Goal: Communication & Community: Ask a question

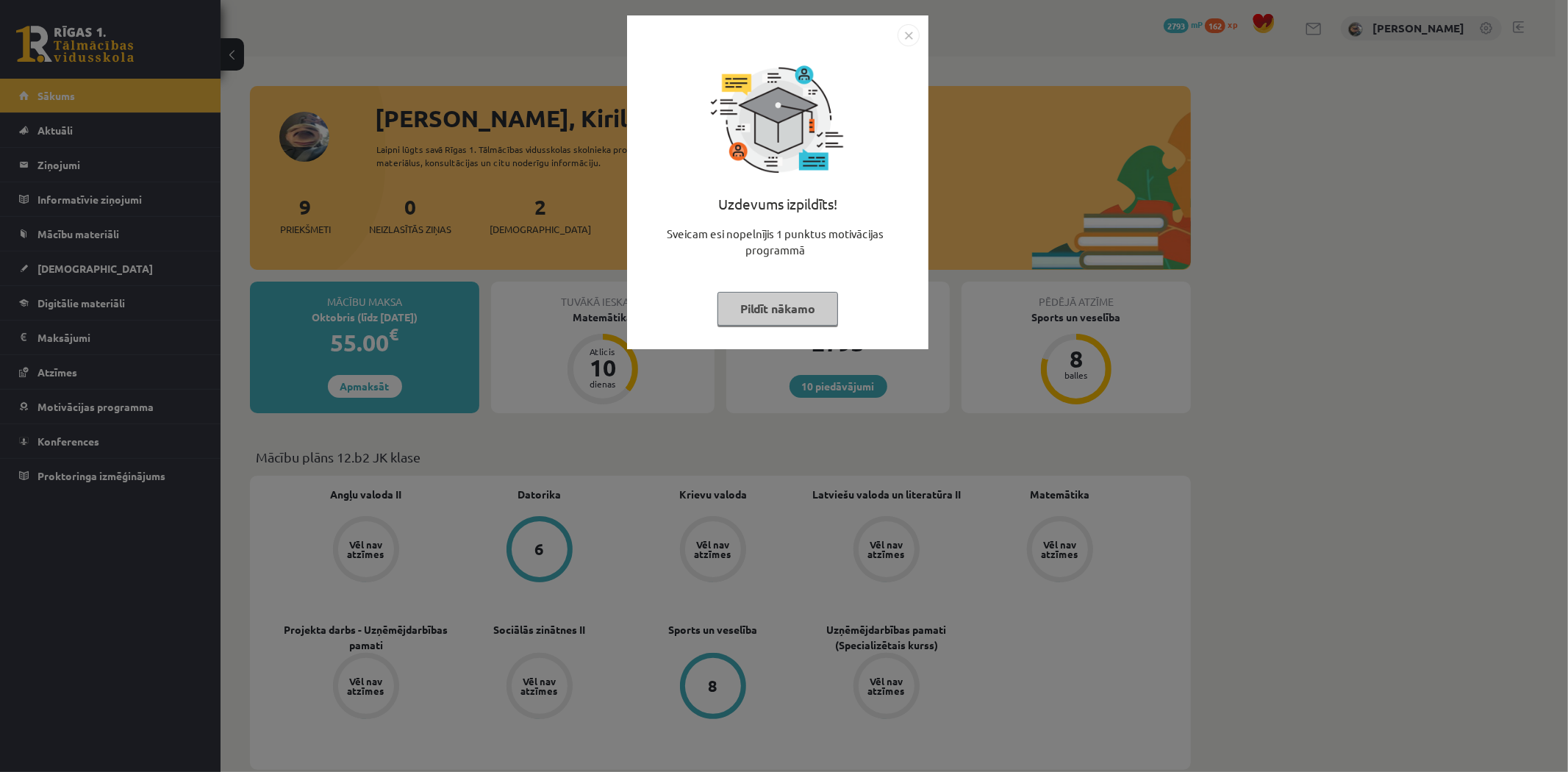
click at [745, 319] on button "Pildīt nākamo" at bounding box center [777, 309] width 121 height 34
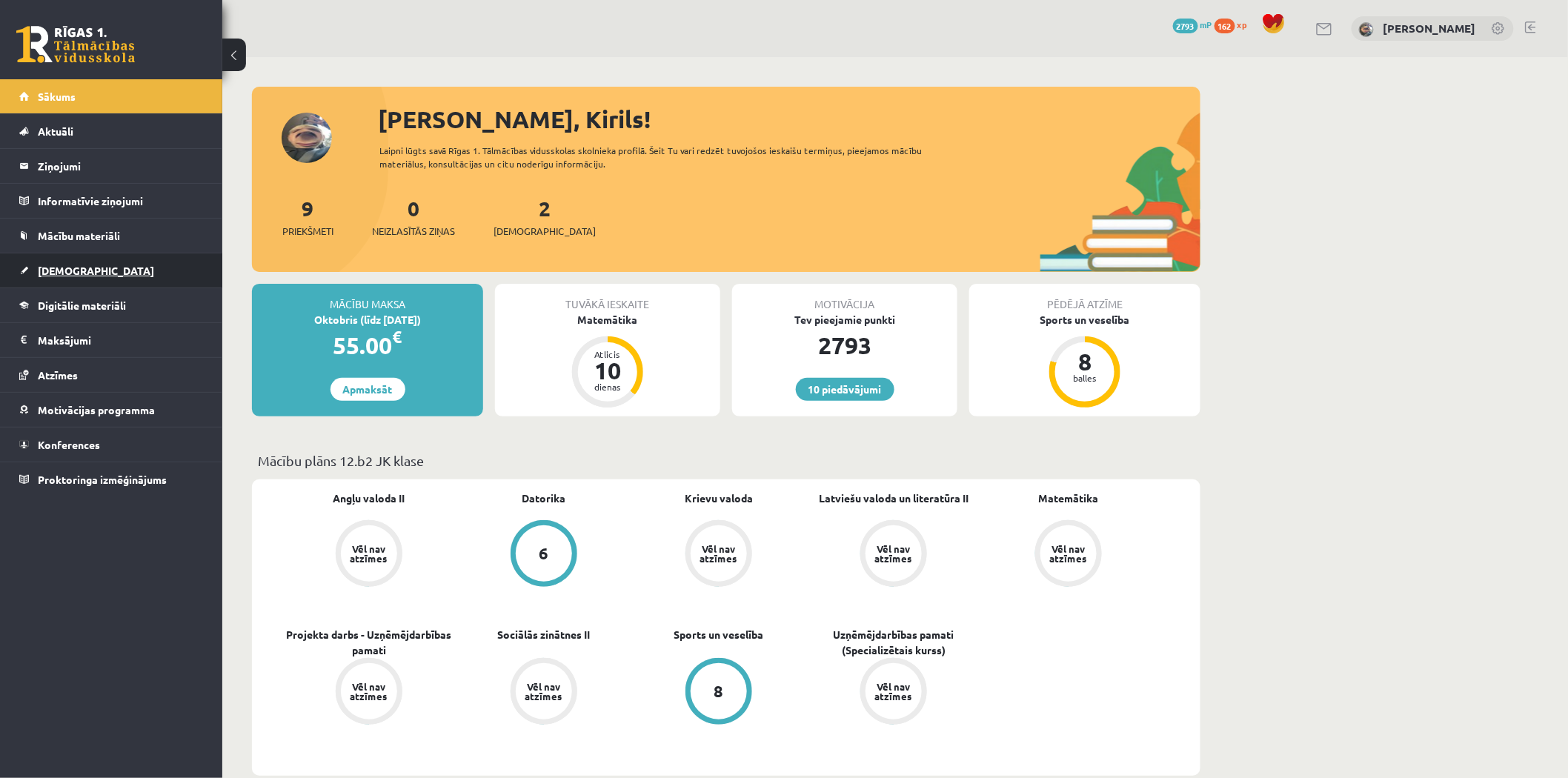
click at [123, 273] on link "[DEMOGRAPHIC_DATA]" at bounding box center [111, 270] width 184 height 34
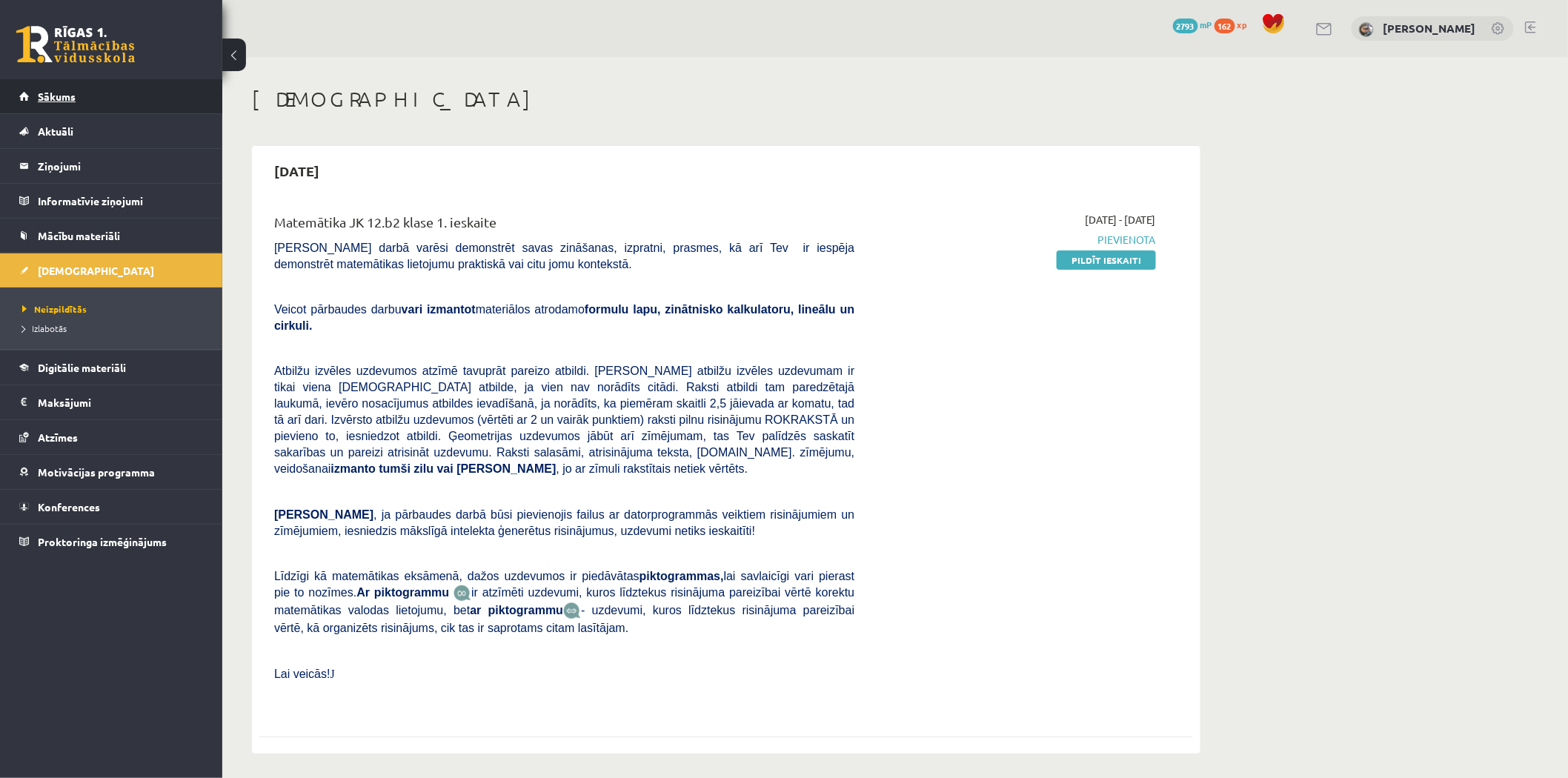
click at [126, 98] on link "Sākums" at bounding box center [111, 96] width 184 height 34
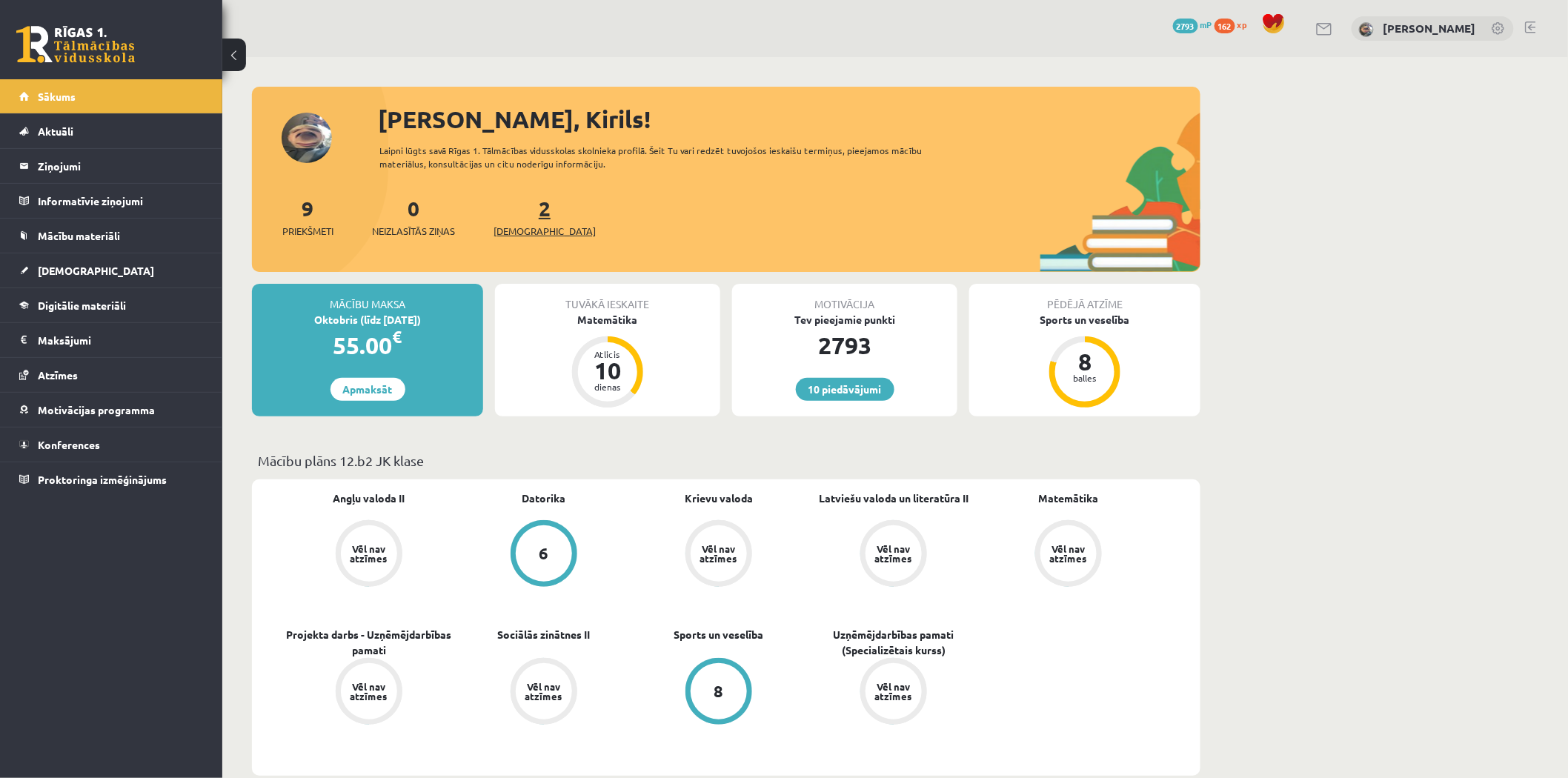
click at [517, 205] on link "2 Ieskaites" at bounding box center [544, 216] width 102 height 44
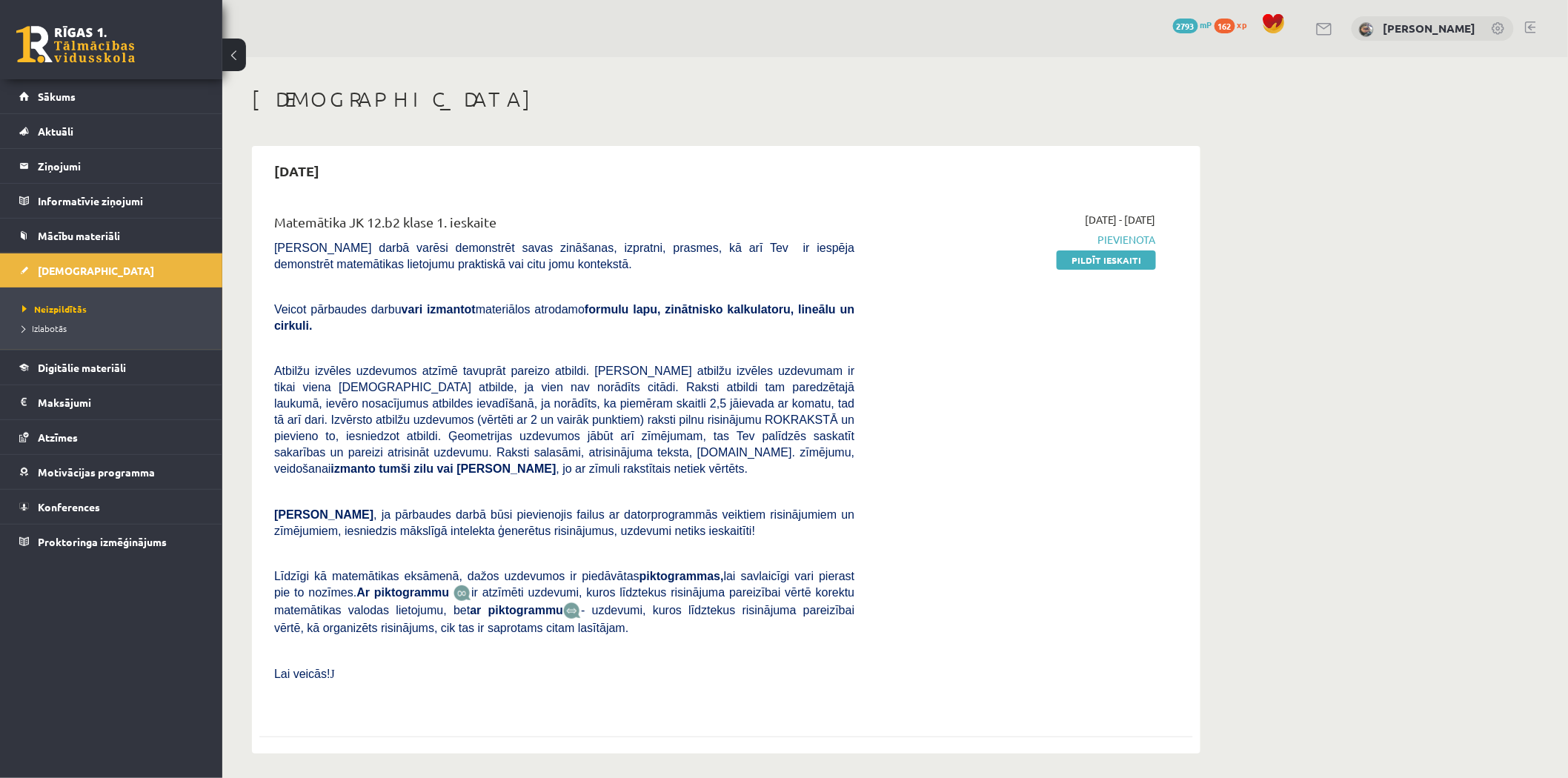
click at [149, 32] on div "0 Dāvanas 2793 mP 162 xp" at bounding box center [111, 39] width 222 height 79
click at [91, 43] on link at bounding box center [76, 45] width 119 height 37
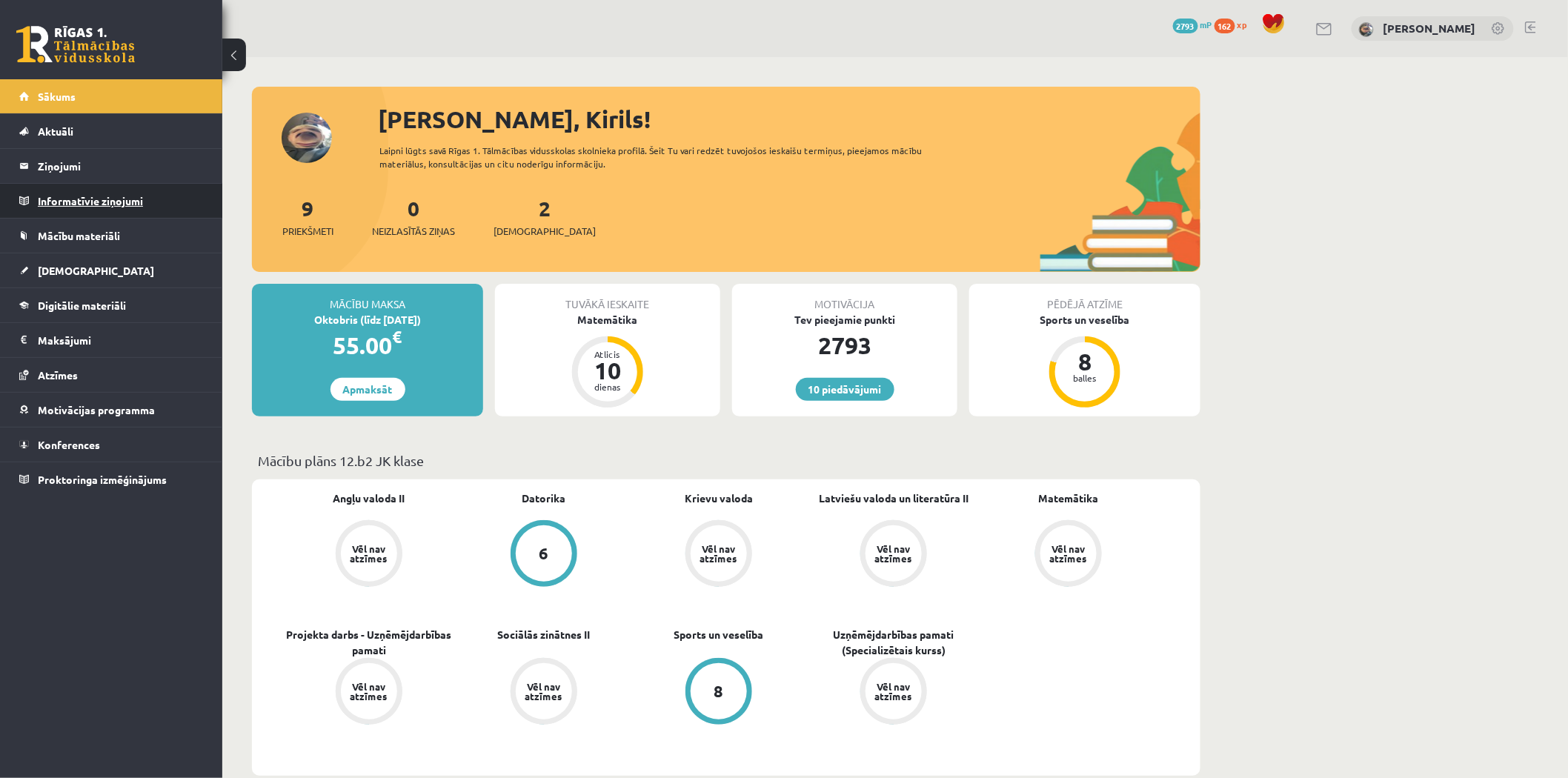
click at [150, 200] on legend "Informatīvie ziņojumi 0" at bounding box center [121, 200] width 166 height 34
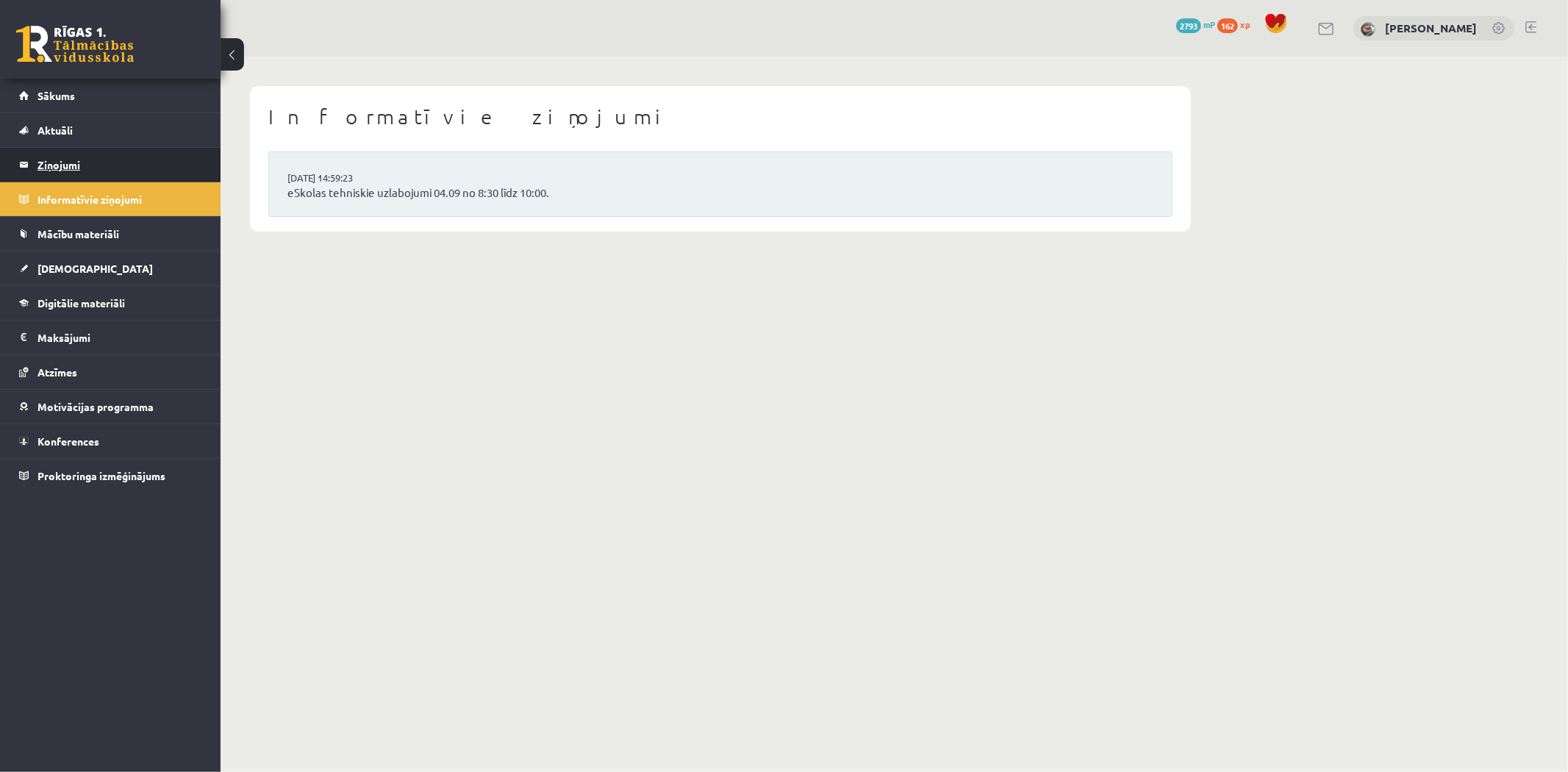
click at [111, 155] on legend "Ziņojumi 1" at bounding box center [120, 164] width 165 height 34
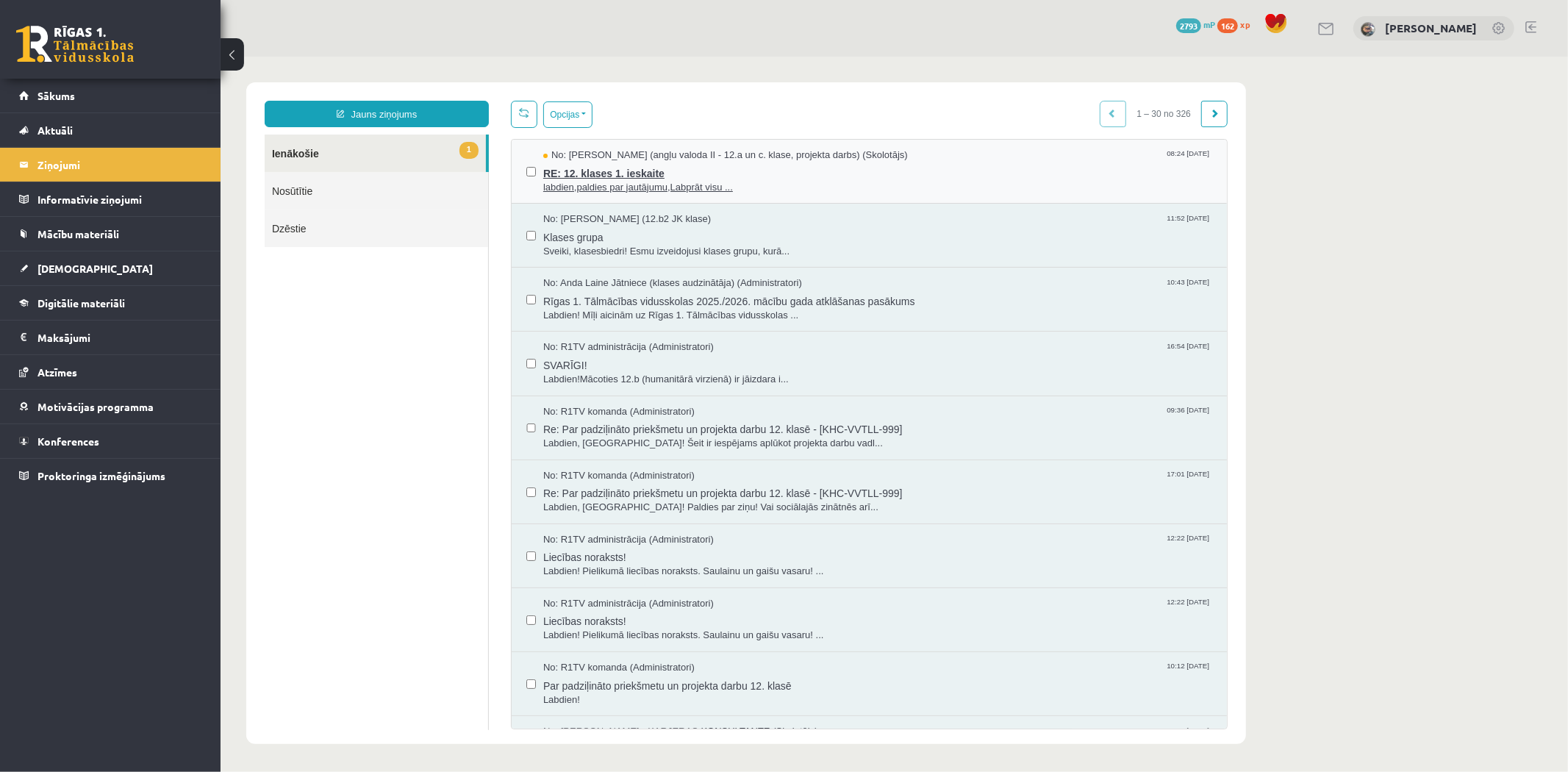
click at [617, 165] on span "RE: 12. klases 1. ieskaite" at bounding box center [877, 170] width 669 height 18
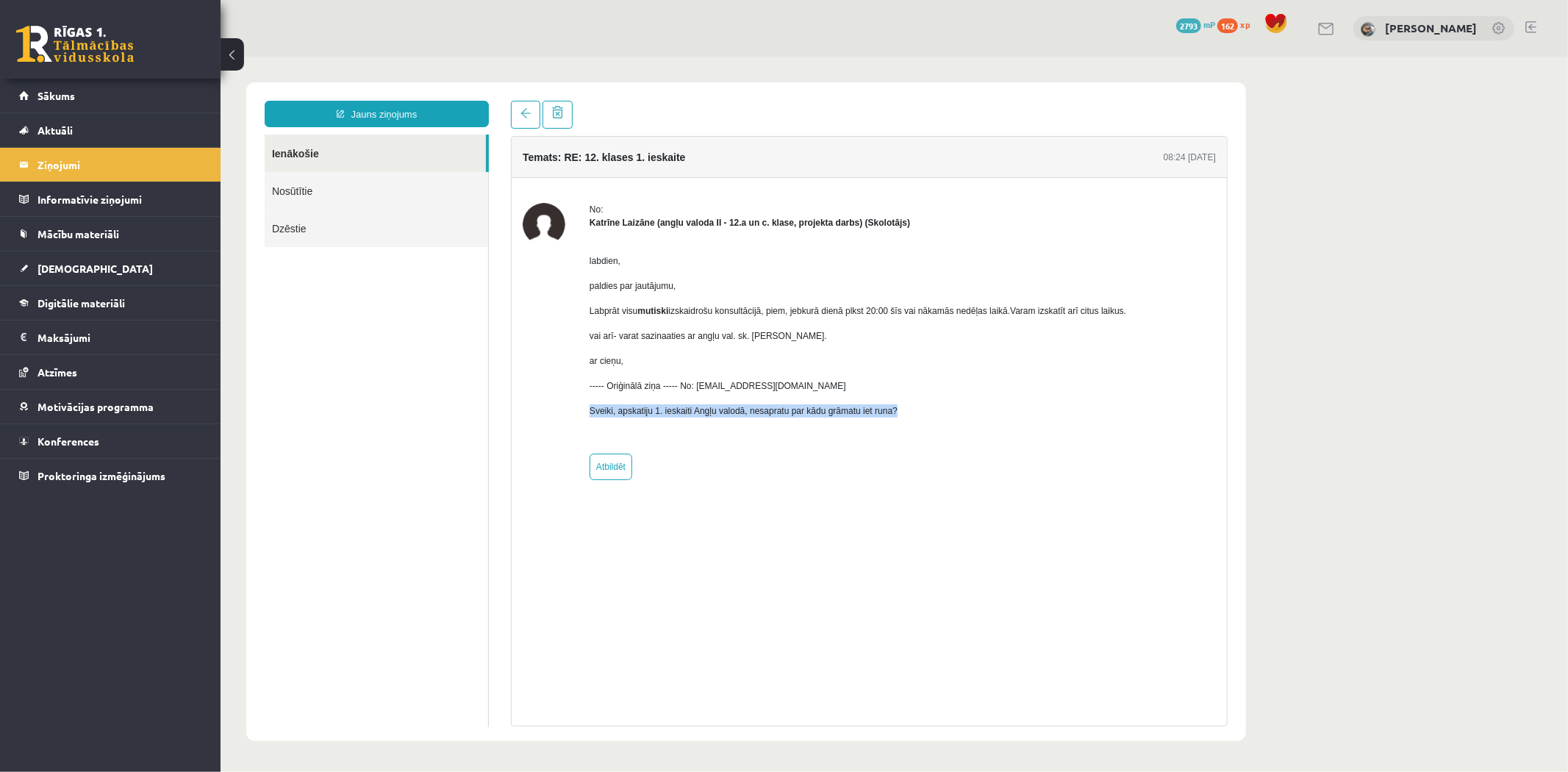
drag, startPoint x: 612, startPoint y: 414, endPoint x: 904, endPoint y: 411, distance: 292.0
click at [904, 411] on div "No: Katrīne Laizāne (angļu valoda II - 12.a un c. klase, projekta darbs) (Skolo…" at bounding box center [868, 341] width 693 height 277
copy p "Sveiki, apskatiju 1. ieskaiti Angļu valodā, nesapratu par kādu grāmatu iet runa?"
click at [792, 404] on p "Sveiki, apskatiju 1. ieskaiti Angļu valodā, nesapratu par kādu grāmatu iet runa?" at bounding box center [858, 410] width 537 height 14
click at [353, 107] on link "Jauns ziņojums" at bounding box center [377, 112] width 225 height 26
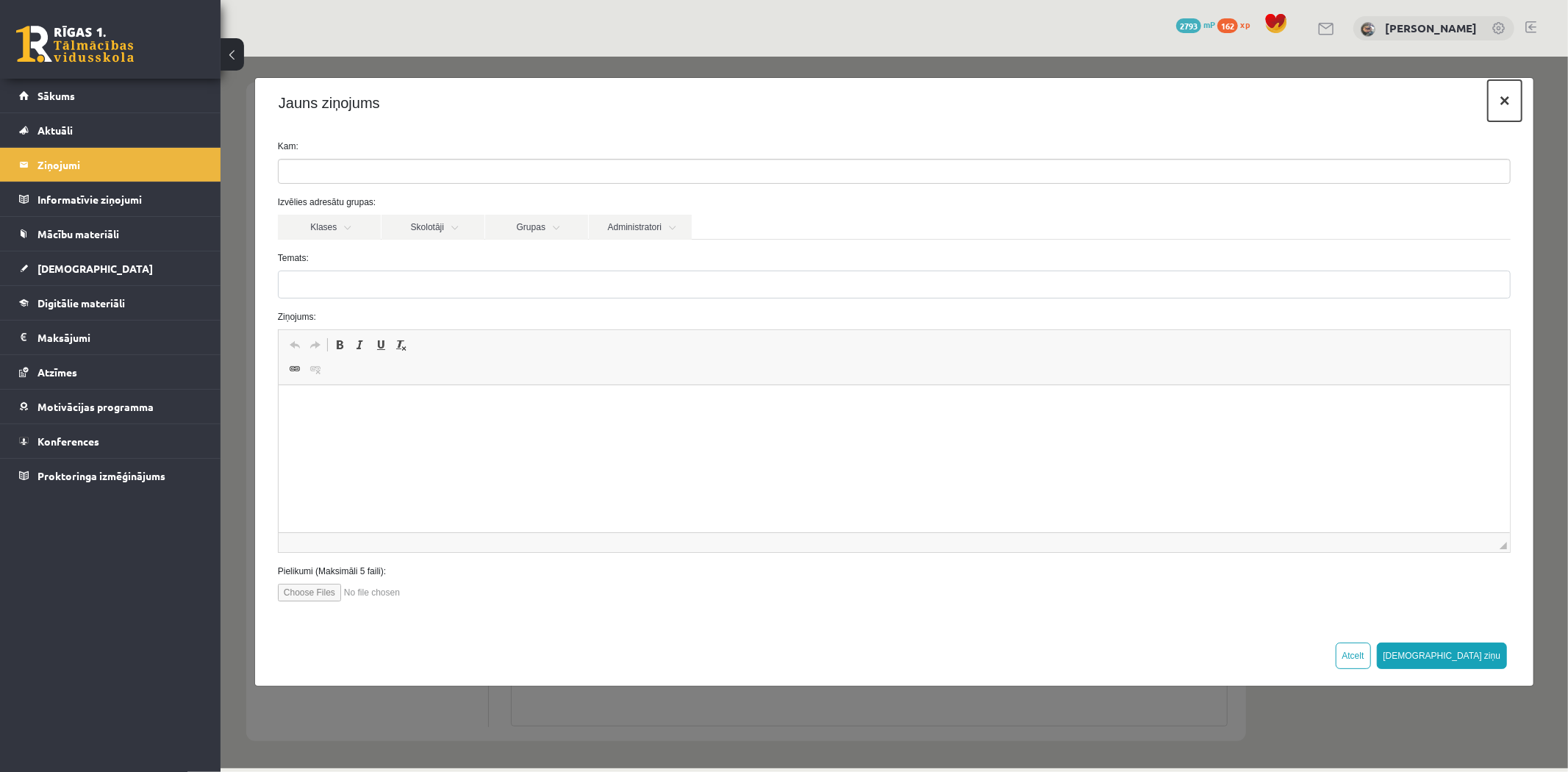
click at [1494, 100] on button "×" at bounding box center [1504, 100] width 34 height 42
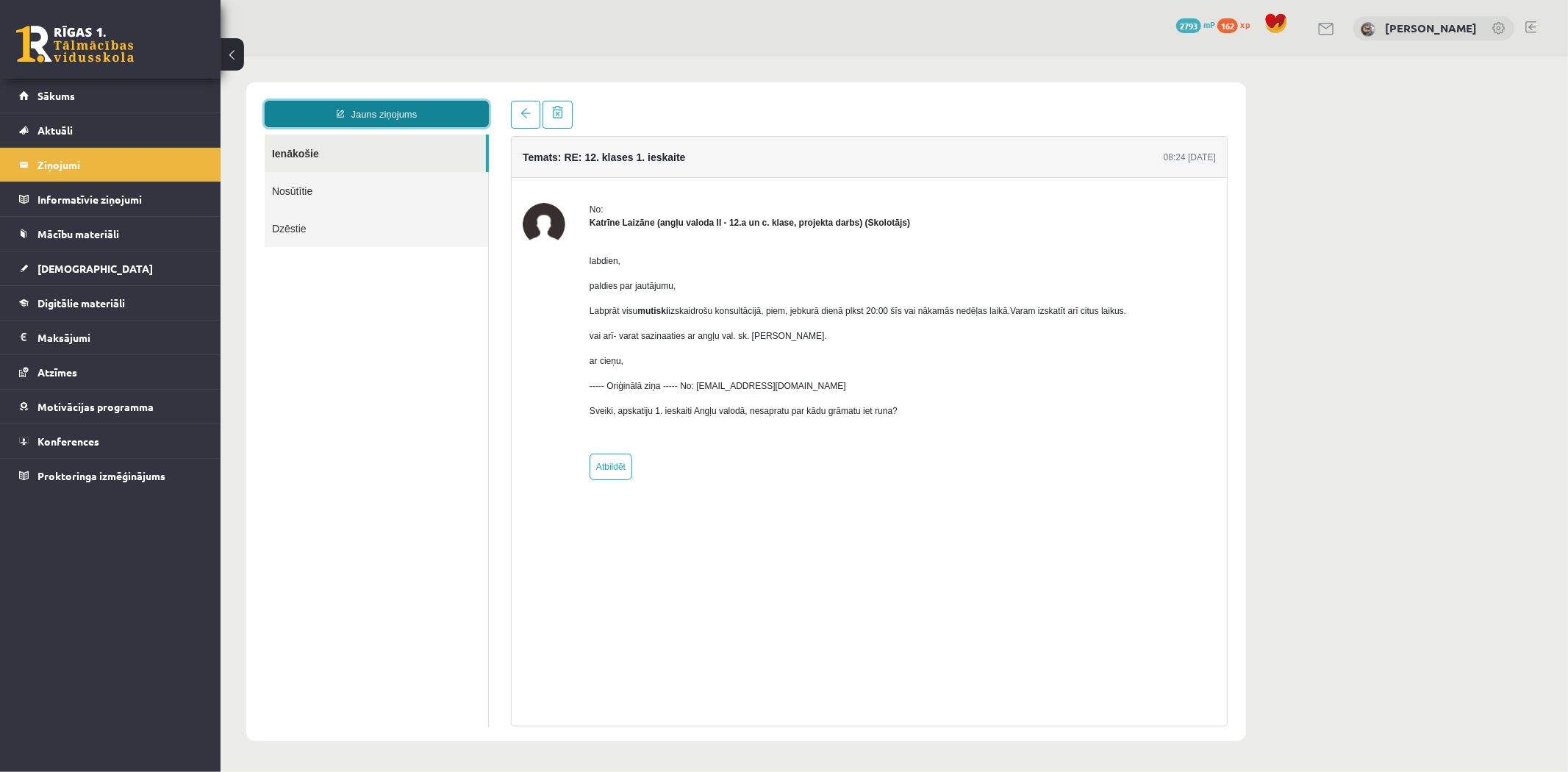
click at [317, 115] on link "Jauns ziņojums" at bounding box center [377, 112] width 225 height 26
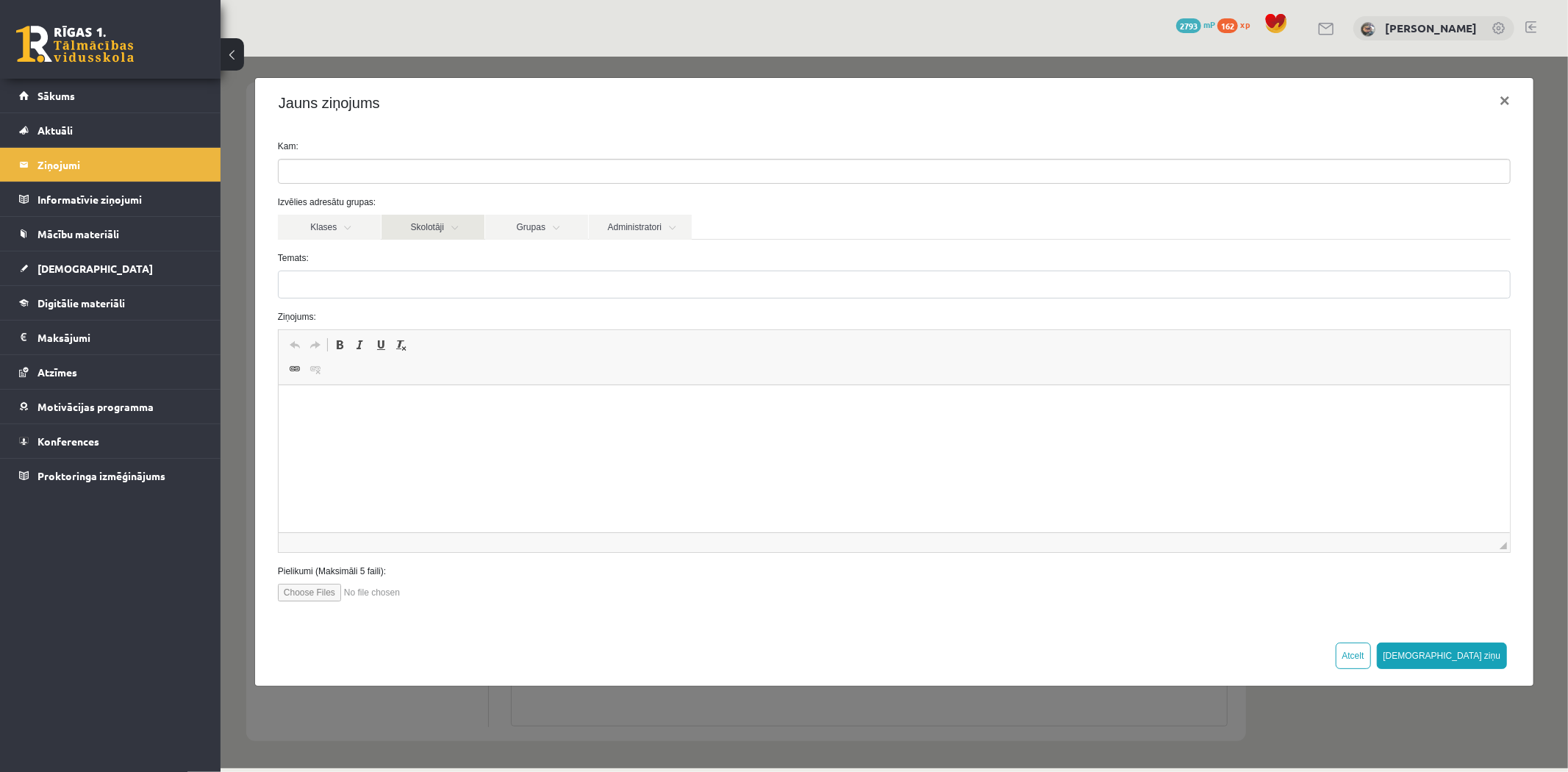
click at [421, 214] on link "Skolotāji" at bounding box center [433, 226] width 103 height 25
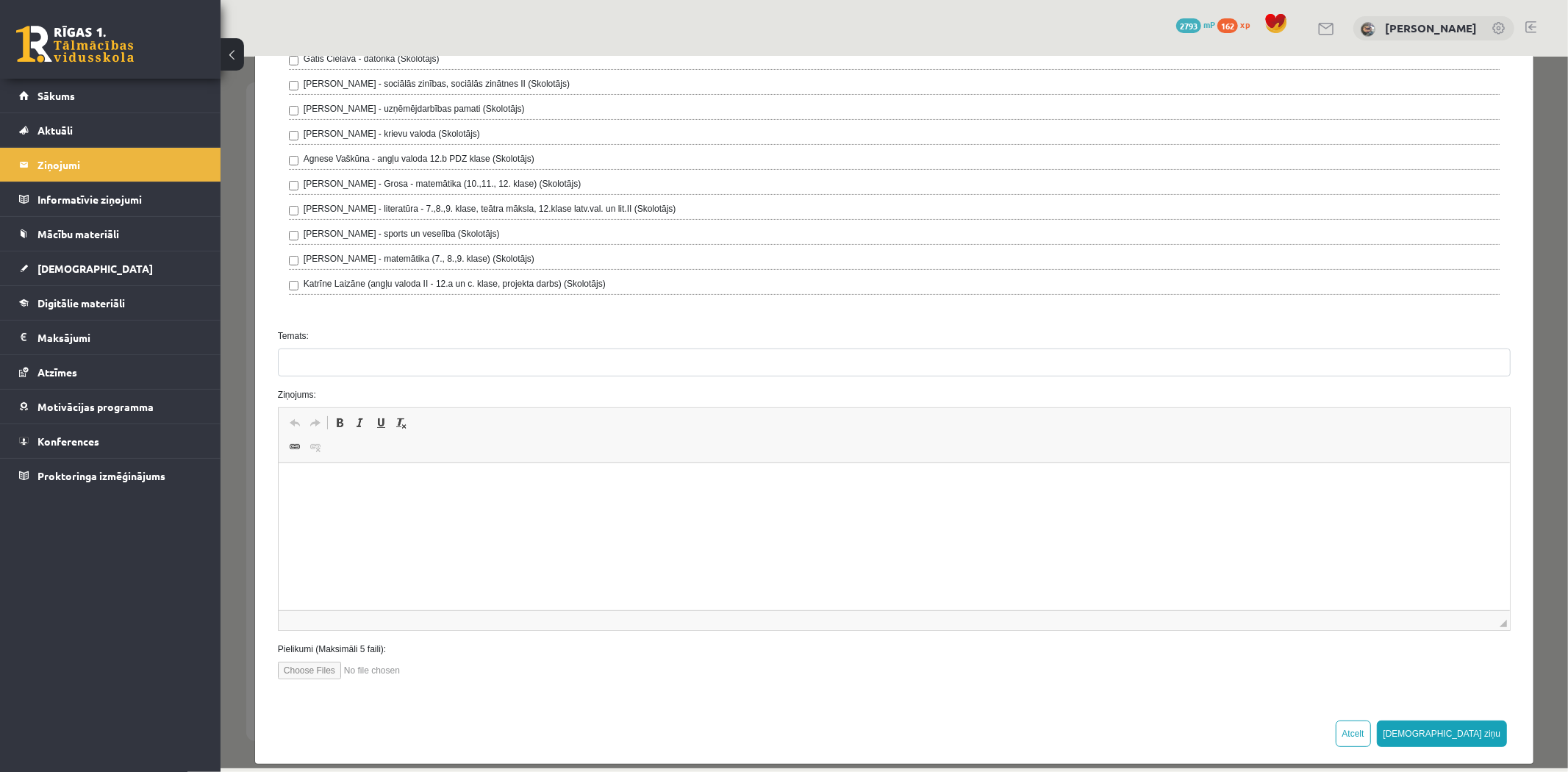
scroll to position [218, 0]
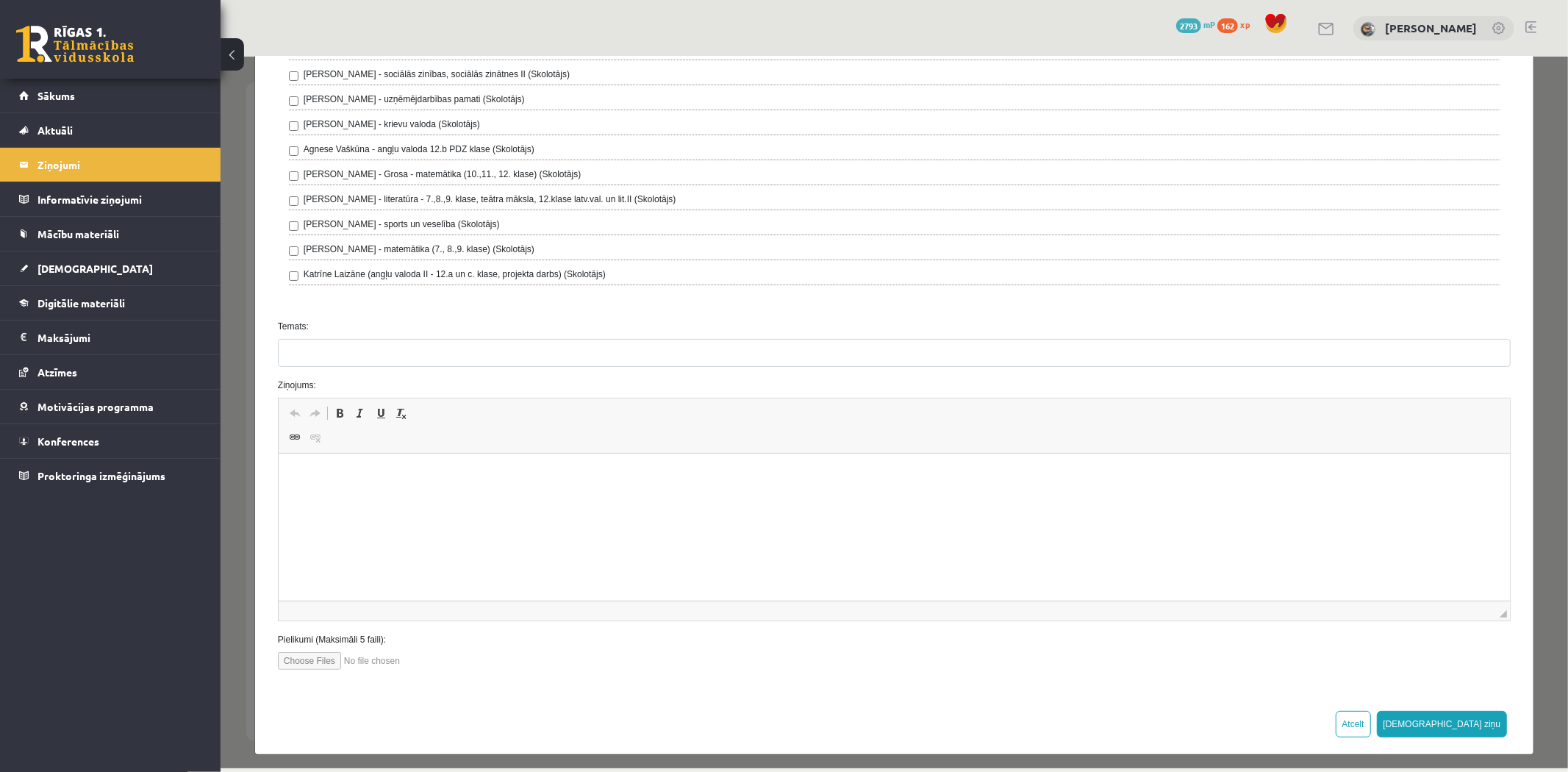
click at [390, 498] on html at bounding box center [893, 476] width 1232 height 45
click at [371, 350] on input "Temats:" at bounding box center [893, 351] width 1233 height 28
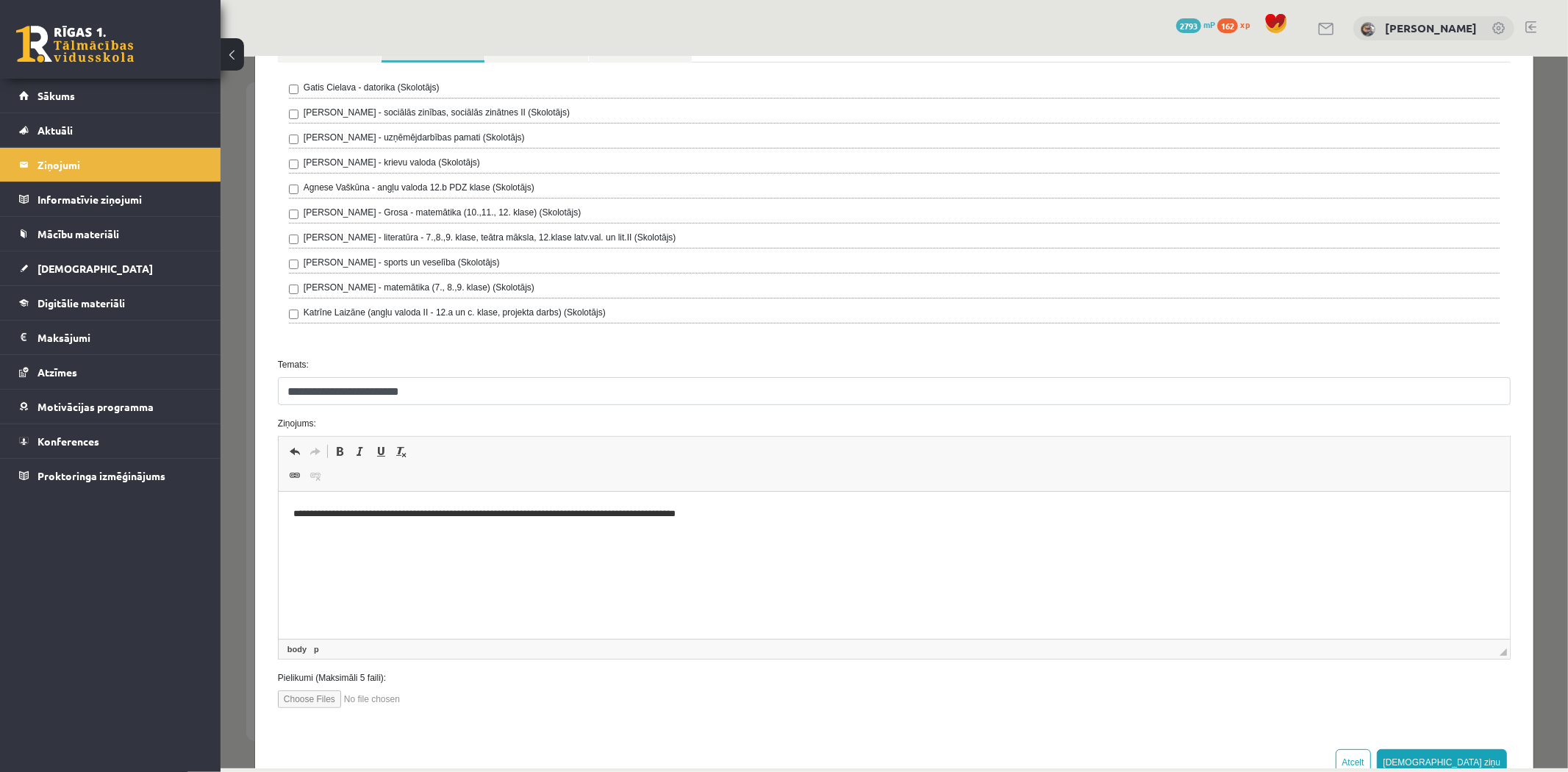
scroll to position [224, 0]
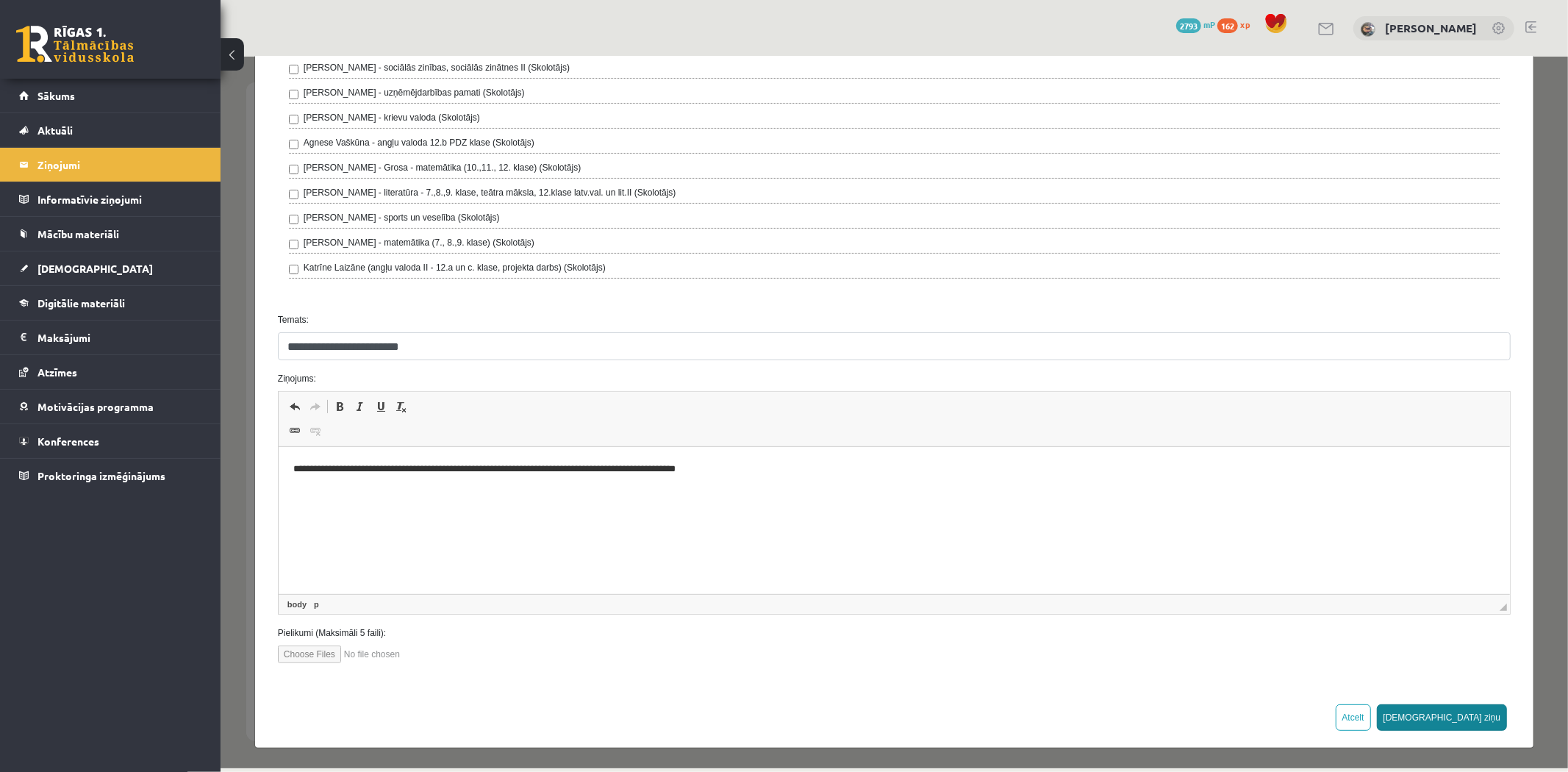
type input "**********"
click at [1483, 710] on button "Sūtīt ziņu" at bounding box center [1441, 716] width 131 height 26
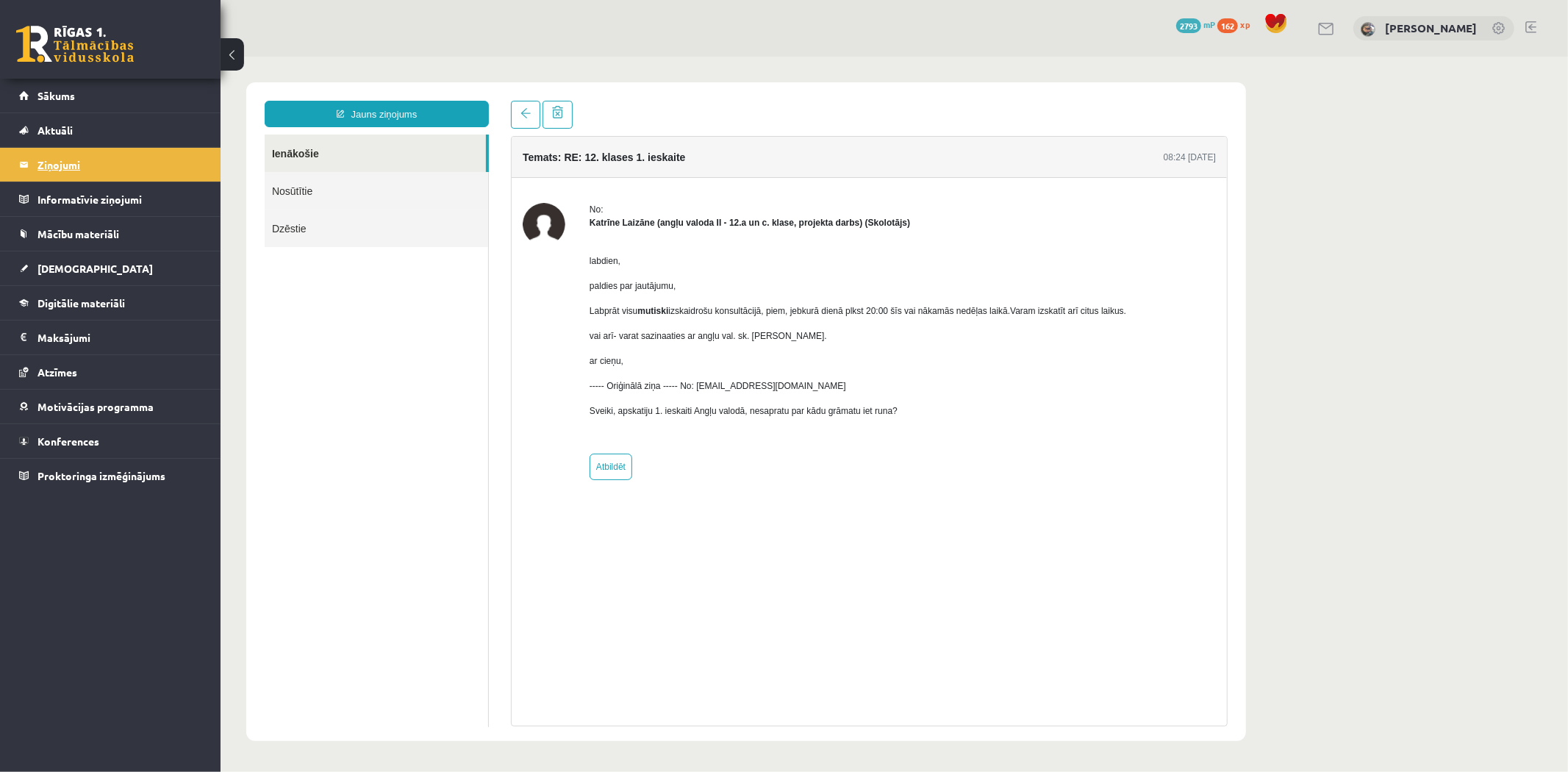
scroll to position [0, 0]
click at [138, 166] on legend "Ziņojumi 1" at bounding box center [120, 164] width 165 height 34
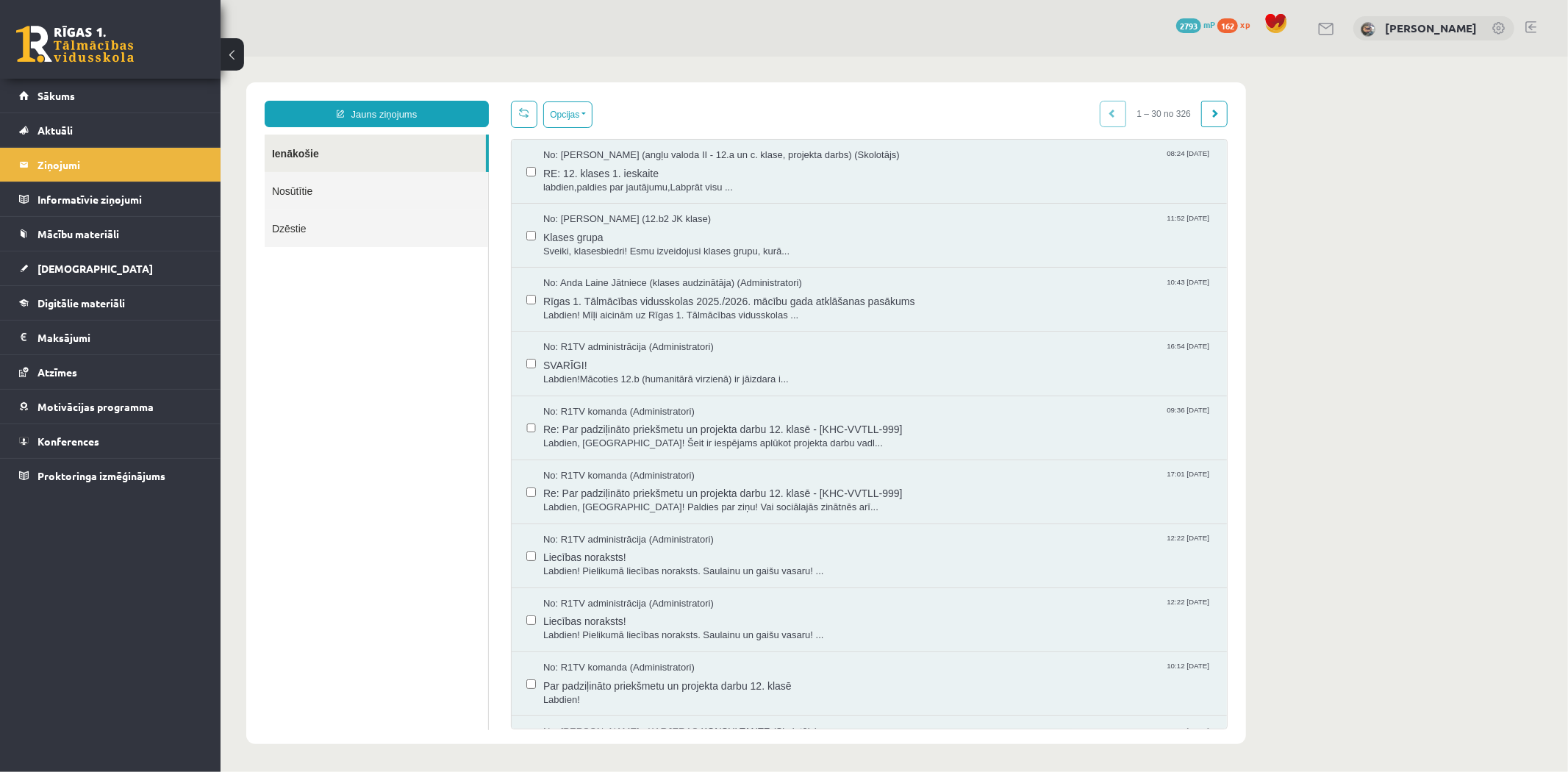
click at [1349, 151] on body "Jauns ziņojums Ienākošie Nosūtītie Dzēstie ********* ********* ******* Opcijas …" at bounding box center [893, 412] width 1348 height 713
click at [775, 444] on span "Labdien, Kiril! Šeit ir iespējams aplūkot projekta darbu vadl..." at bounding box center [877, 443] width 669 height 14
click at [752, 347] on div "No: R1TV administrācija (Administratori) 16:54 26/06/2025" at bounding box center [877, 346] width 669 height 14
click at [771, 358] on span "SVARĪGI!" at bounding box center [877, 362] width 669 height 18
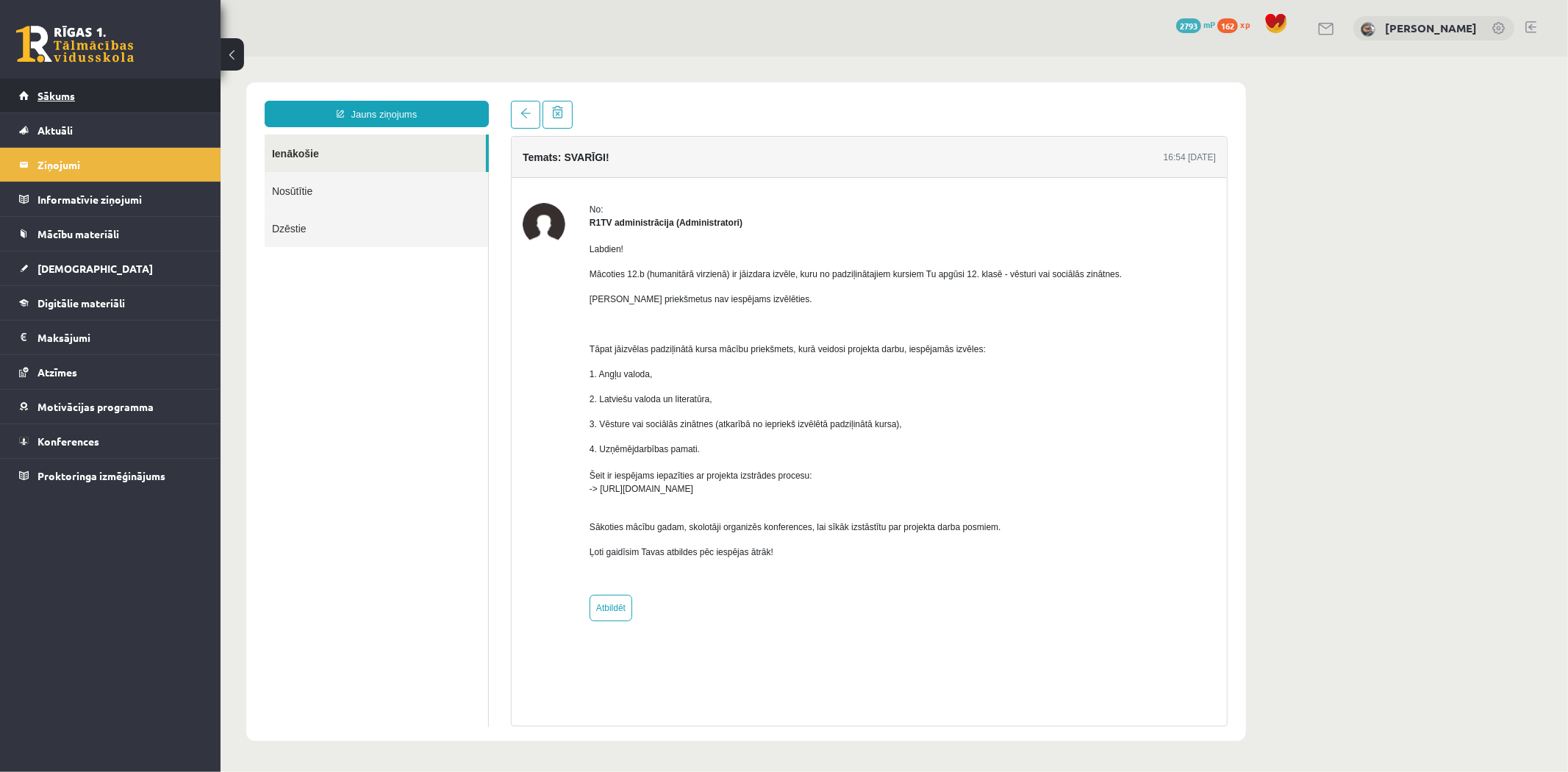
click at [110, 86] on link "Sākums" at bounding box center [110, 95] width 183 height 34
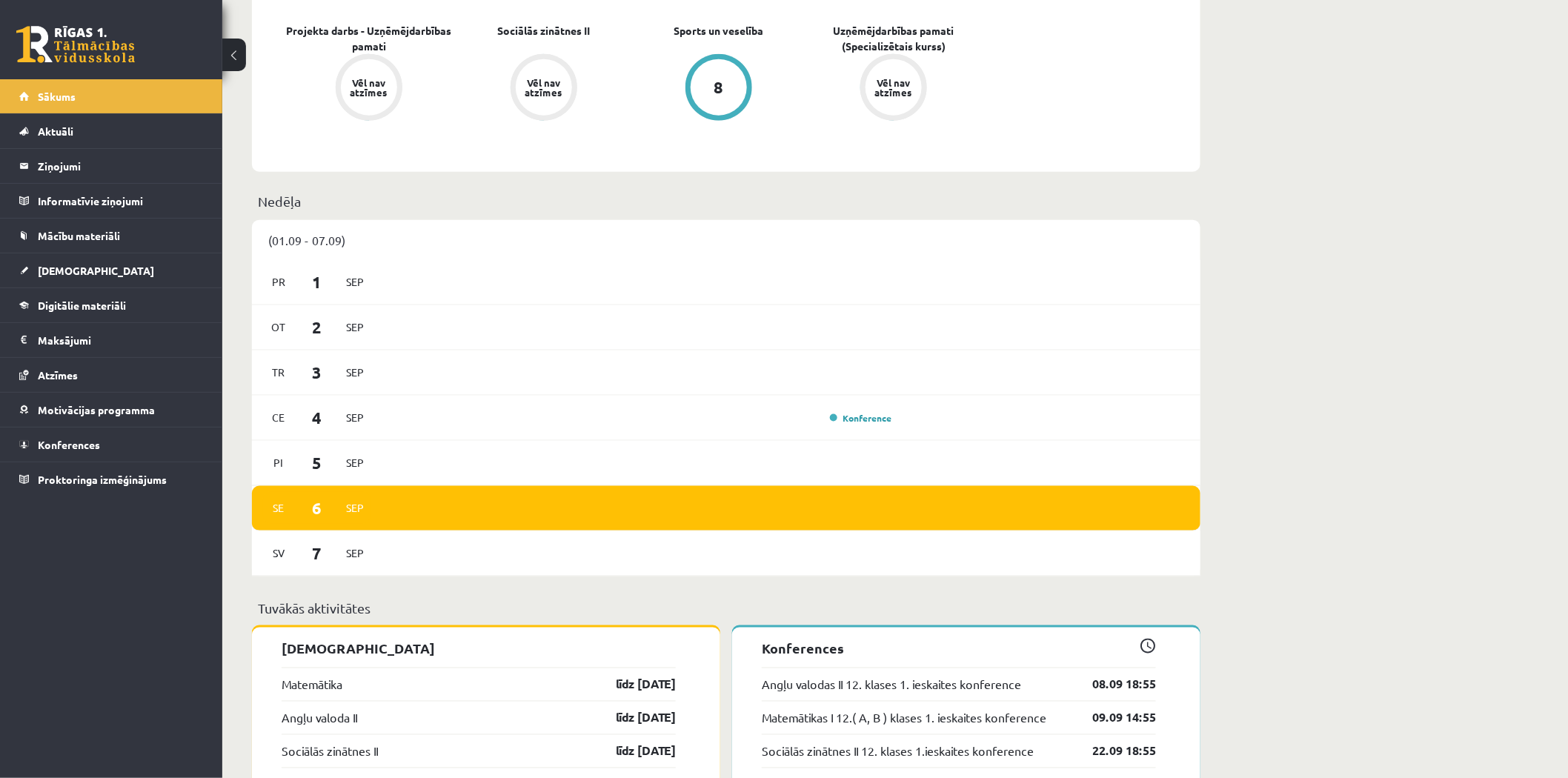
scroll to position [658, 0]
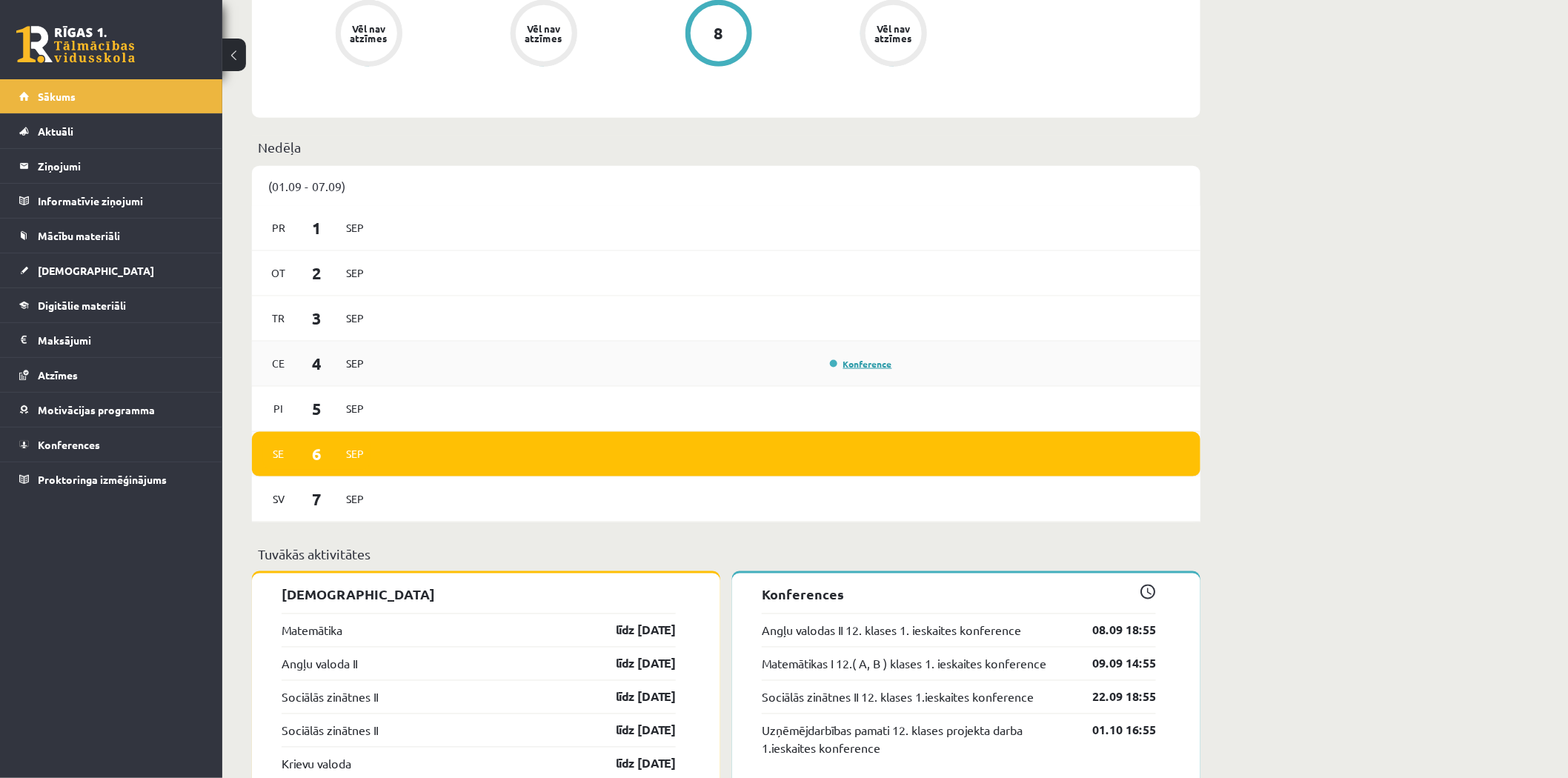
click at [849, 366] on link "Konference" at bounding box center [861, 364] width 62 height 12
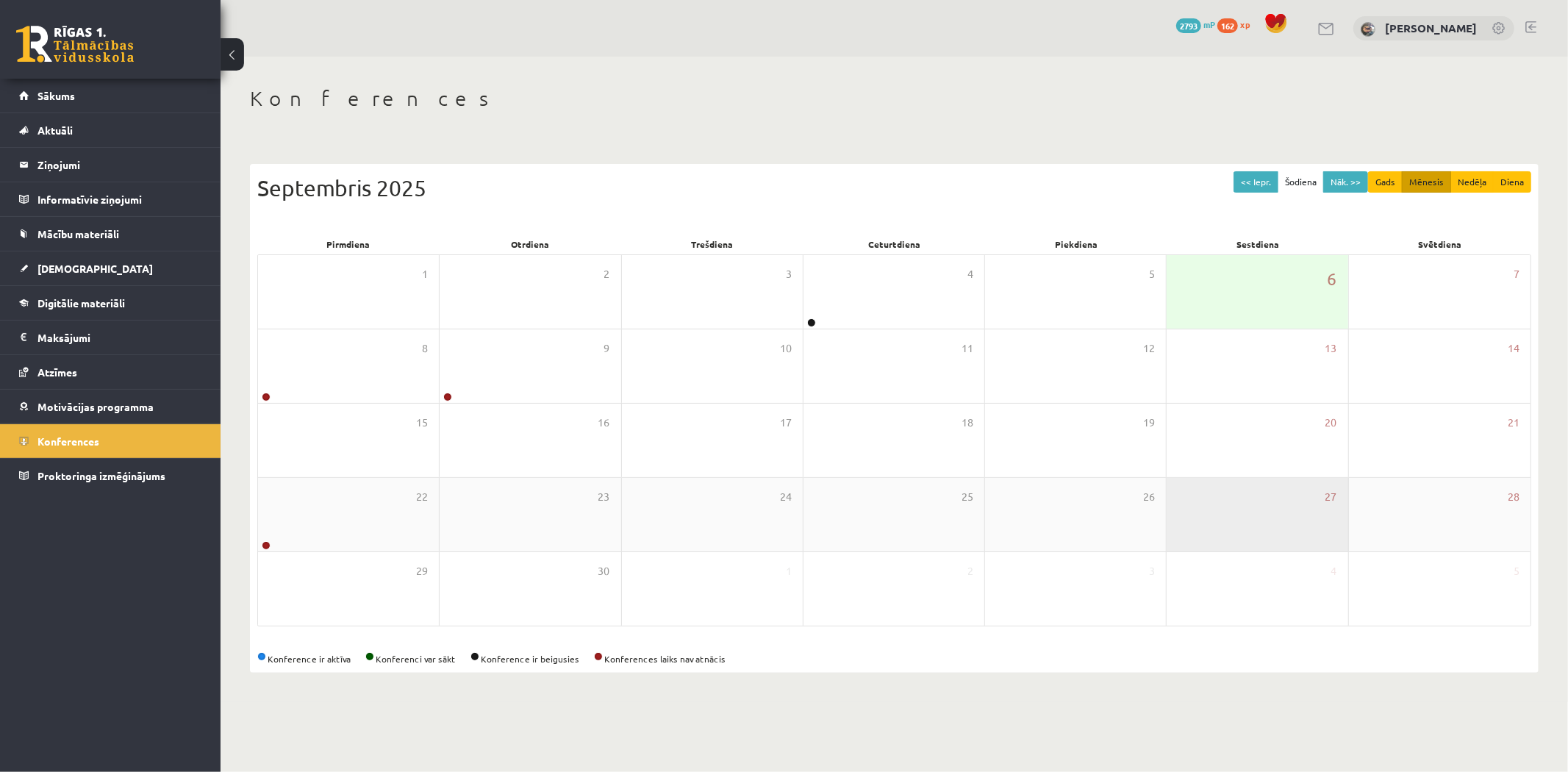
drag, startPoint x: 1232, startPoint y: 484, endPoint x: 1238, endPoint y: 494, distance: 11.7
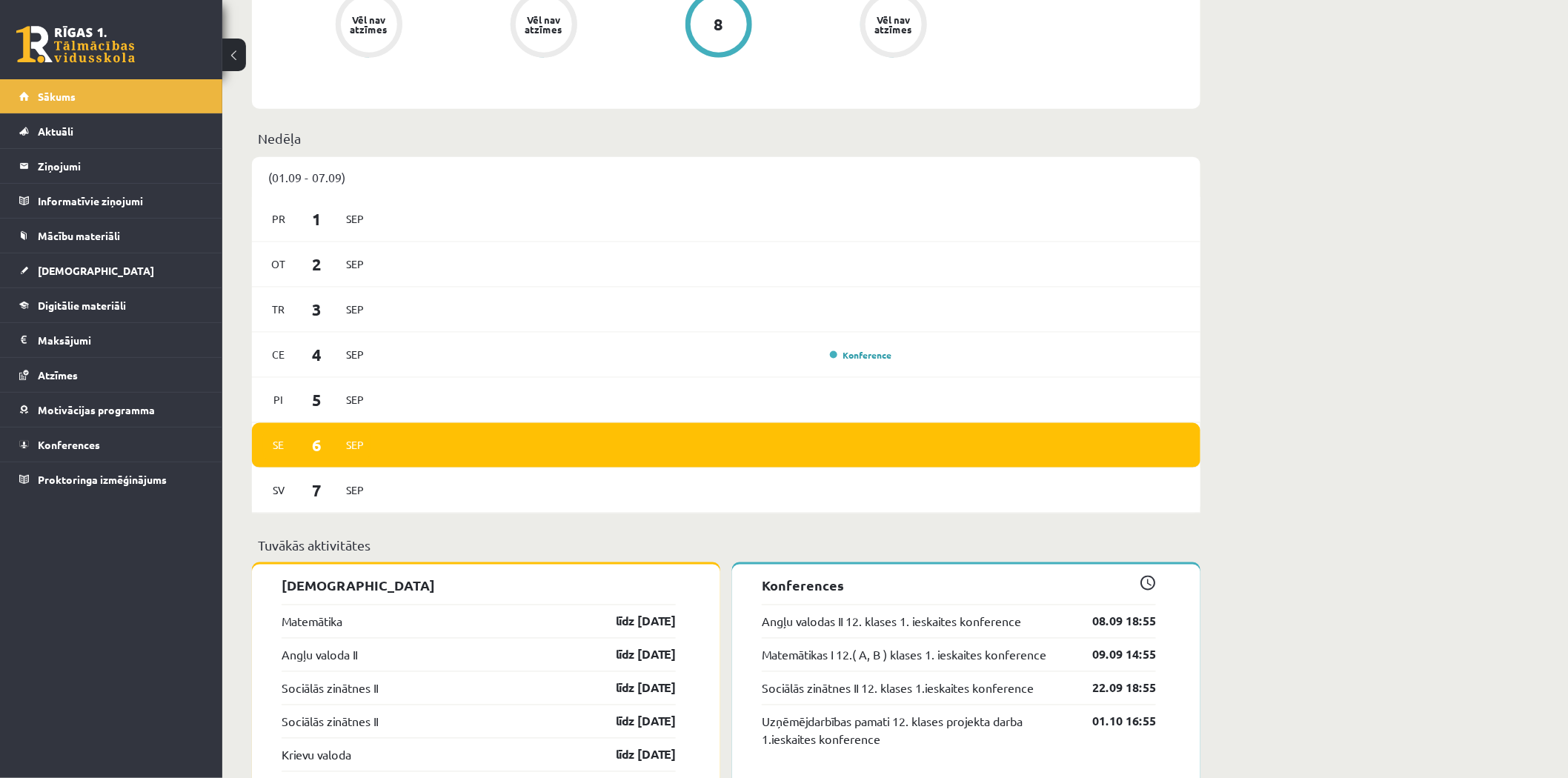
scroll to position [658, 0]
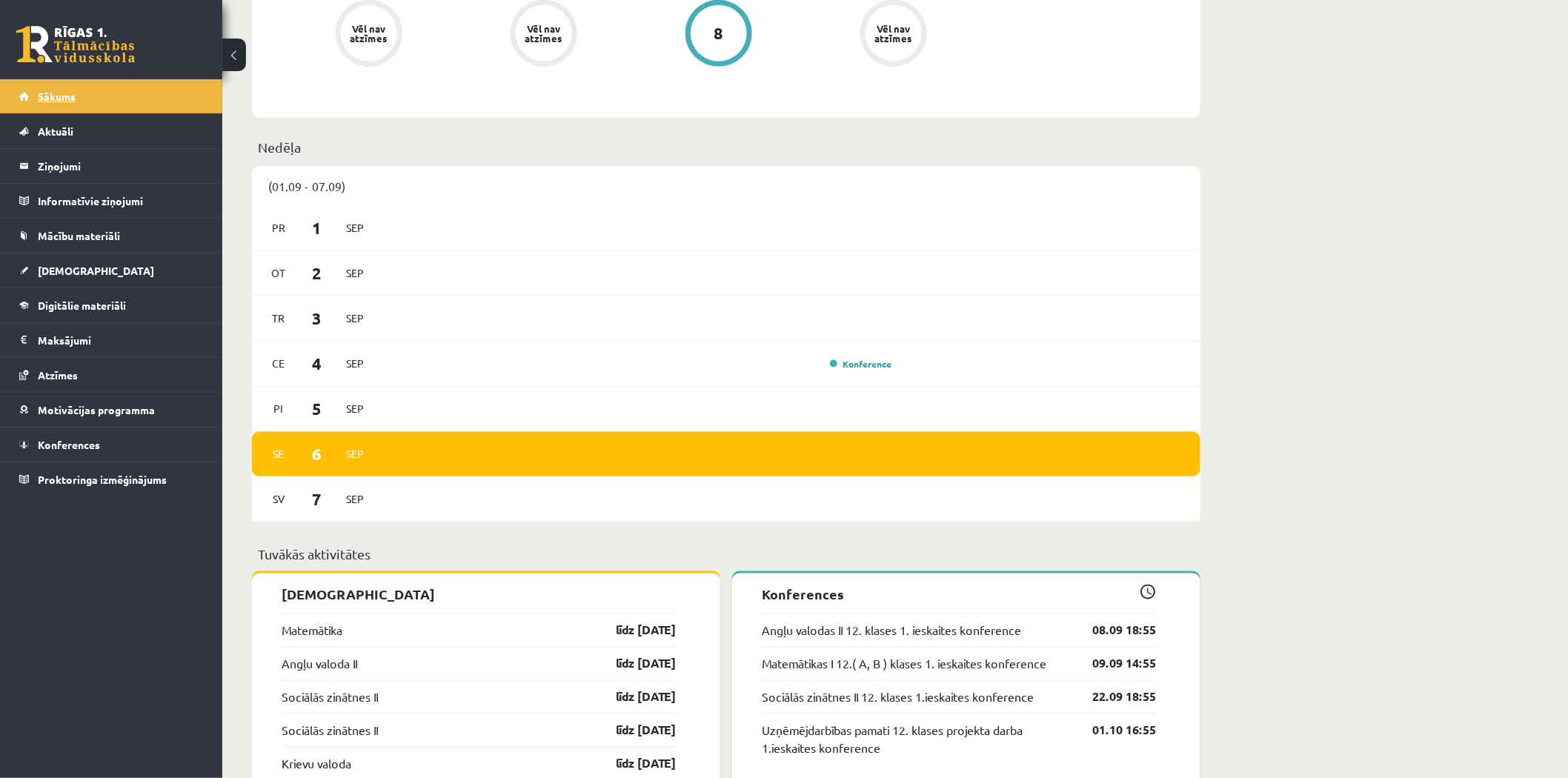
click at [129, 95] on link "Sākums" at bounding box center [111, 96] width 184 height 34
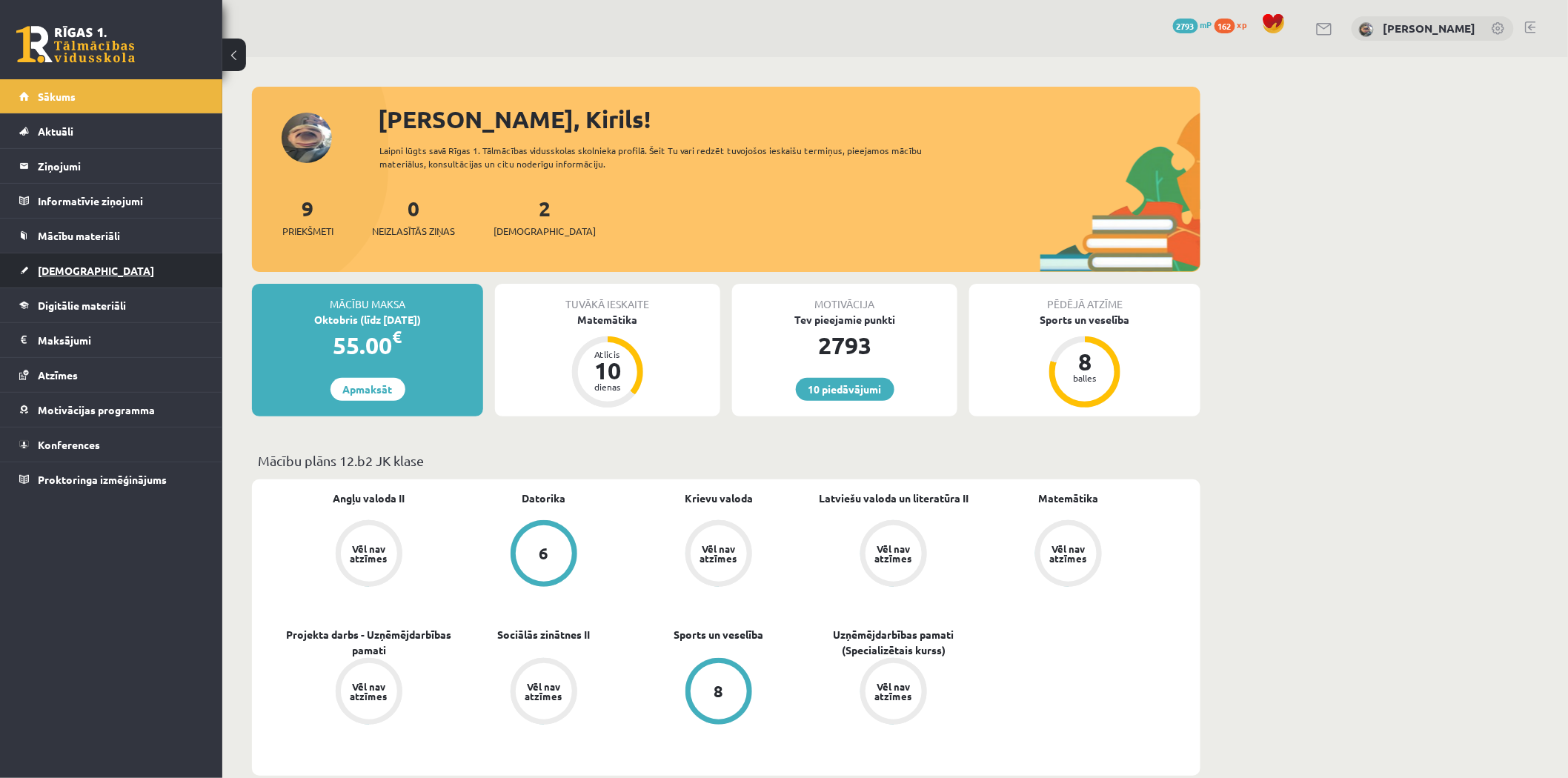
click at [112, 269] on link "[DEMOGRAPHIC_DATA]" at bounding box center [111, 270] width 184 height 34
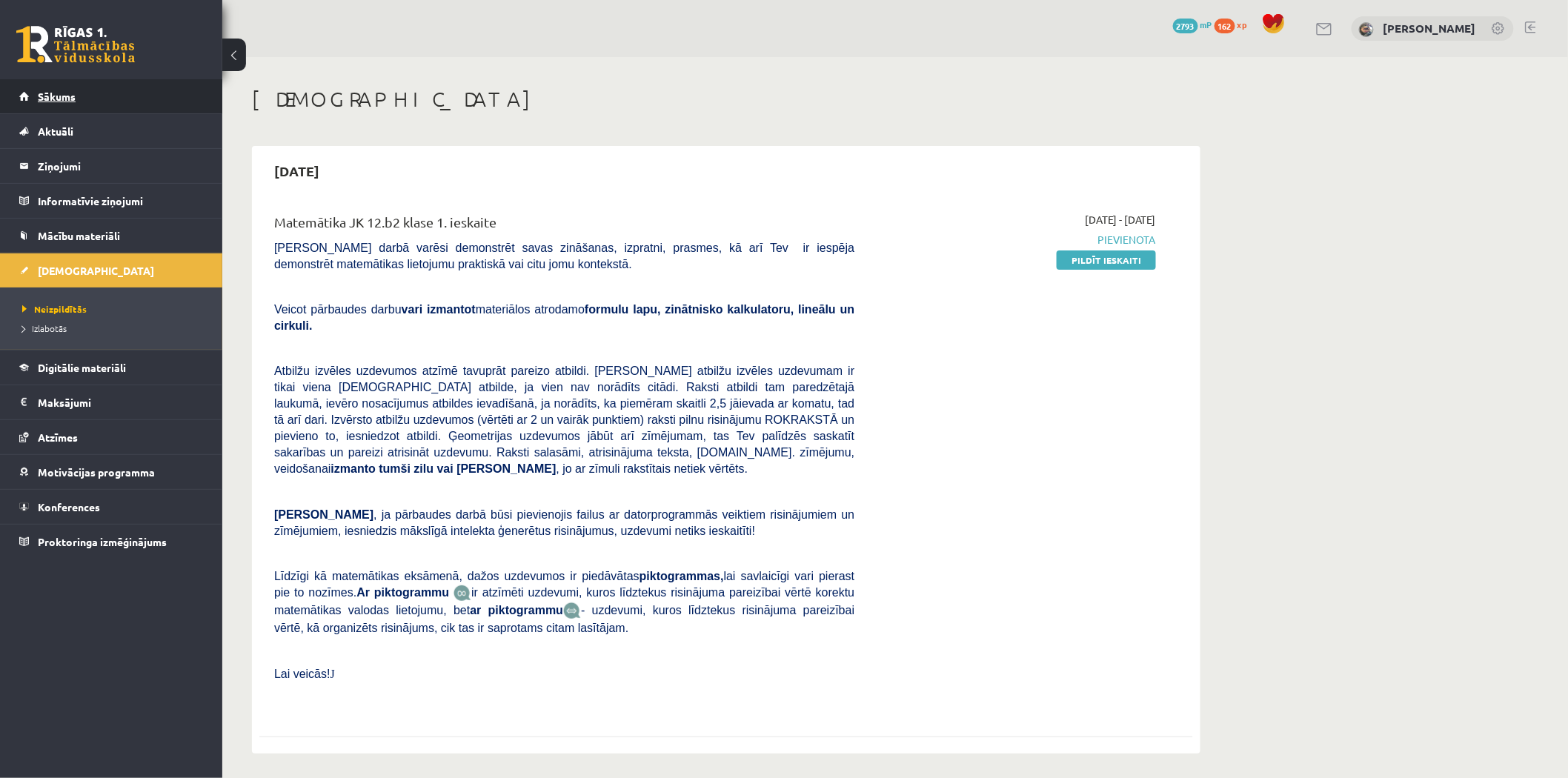
click at [97, 94] on link "Sākums" at bounding box center [111, 96] width 184 height 34
